Goal: Find specific page/section: Find specific page/section

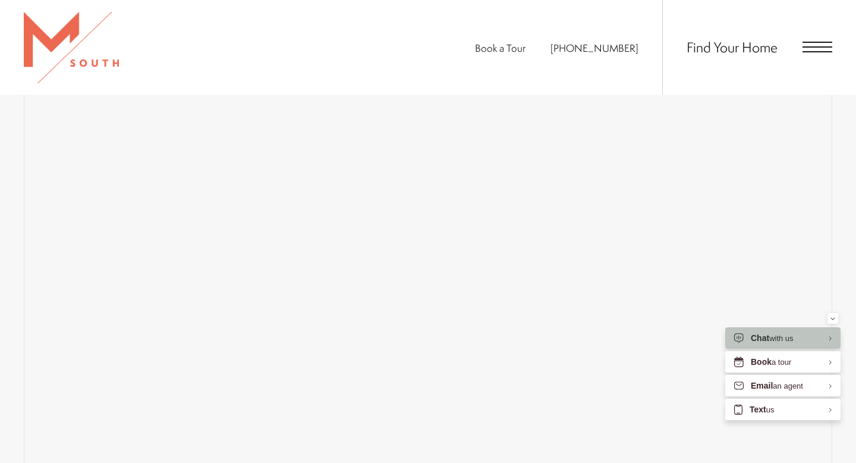
click at [817, 44] on span "Open Menu" at bounding box center [818, 47] width 30 height 11
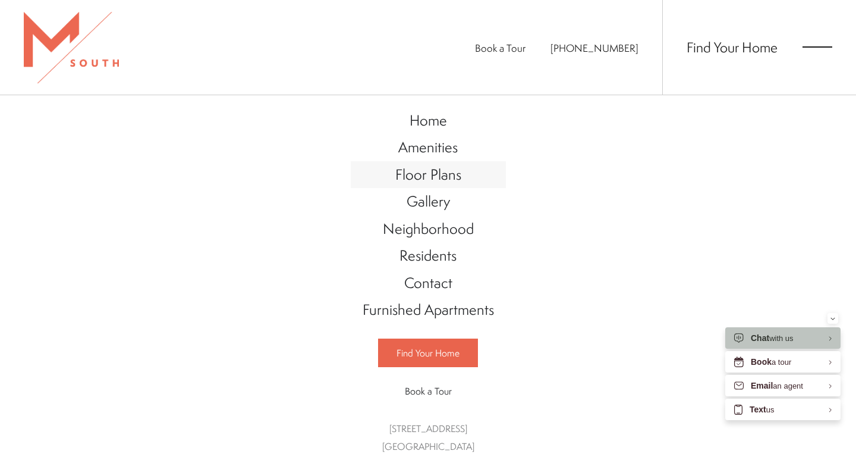
click at [448, 180] on span "Floor Plans" at bounding box center [428, 174] width 66 height 20
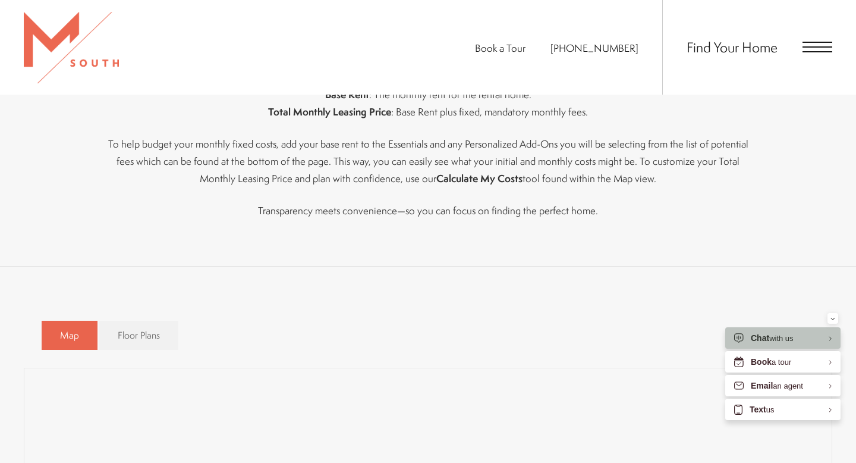
scroll to position [720, 0]
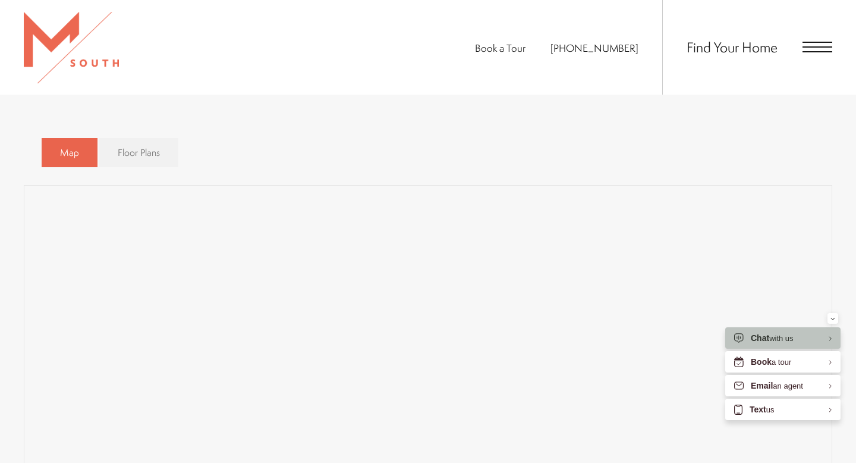
click at [145, 158] on span "Floor Plans" at bounding box center [139, 153] width 42 height 14
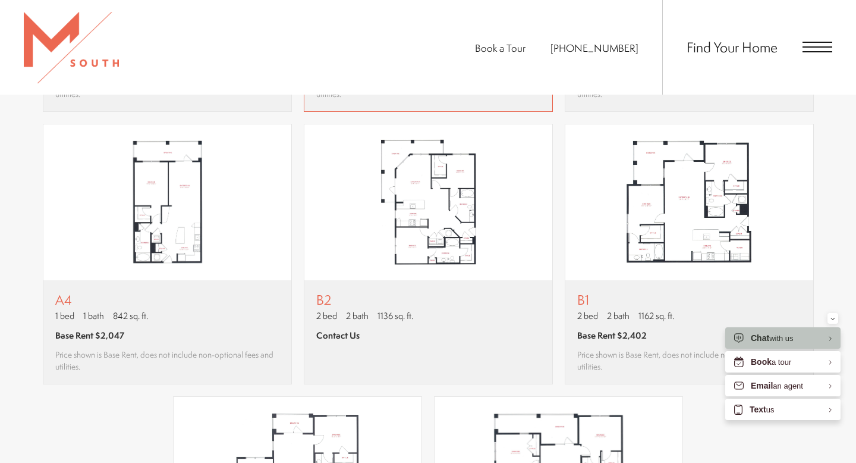
scroll to position [1057, 0]
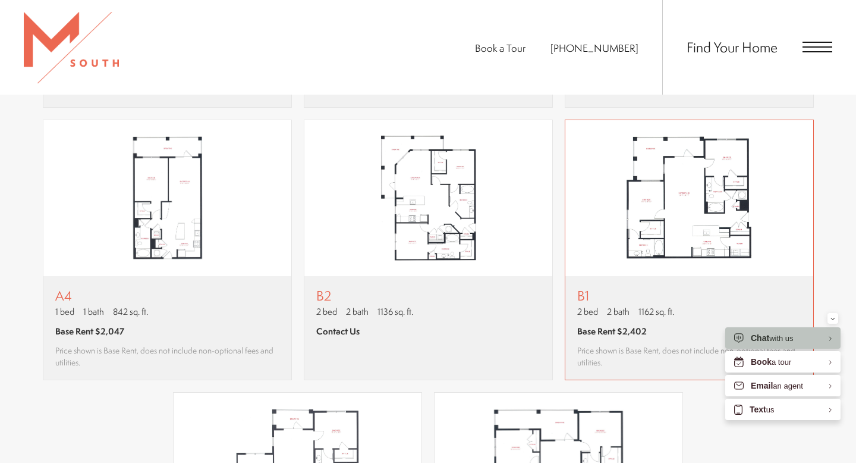
click at [726, 198] on img "View floor plan B1" at bounding box center [690, 198] width 248 height 156
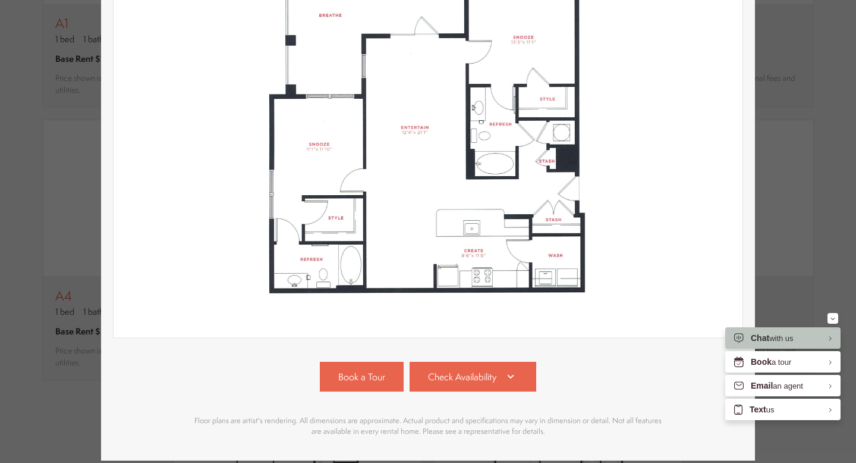
scroll to position [236, 0]
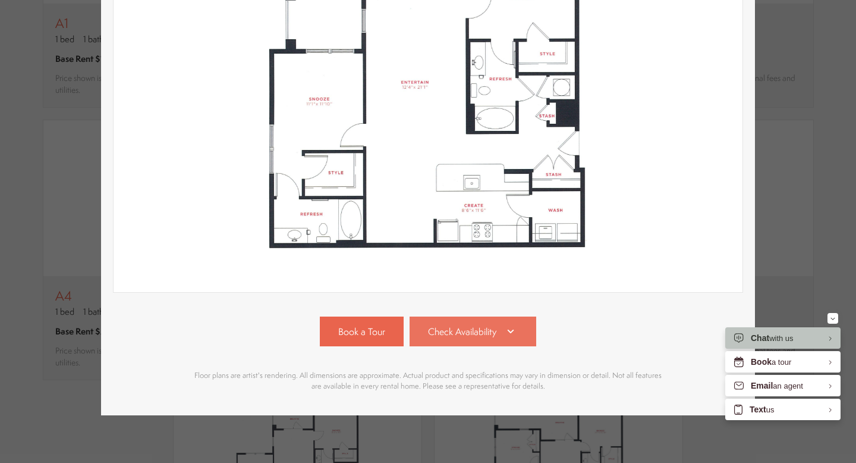
click at [505, 332] on icon at bounding box center [511, 331] width 14 height 14
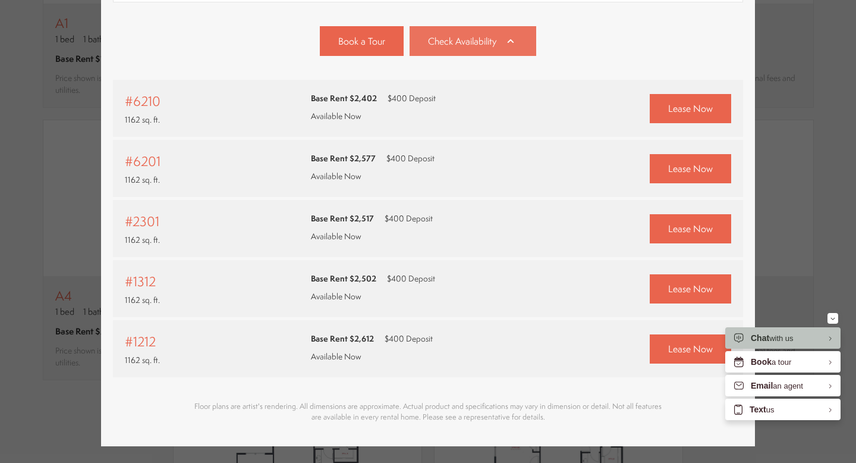
scroll to position [557, 0]
